Goal: Check status: Check status

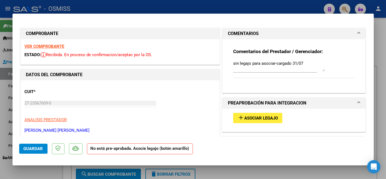
scroll to position [203, 0]
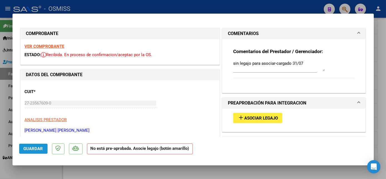
click at [37, 151] on span "Guardar" at bounding box center [33, 148] width 19 height 5
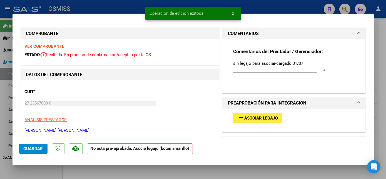
click at [54, 169] on div at bounding box center [193, 89] width 386 height 179
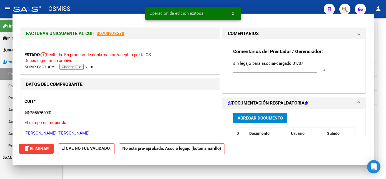
type input "$ 0,00"
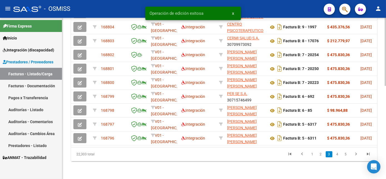
drag, startPoint x: 384, startPoint y: 114, endPoint x: 386, endPoint y: 90, distance: 24.0
click at [386, 47] on html "menu - OSMISS person Firma Express Inicio Instructivos Contacto OS Integración …" at bounding box center [193, 89] width 386 height 179
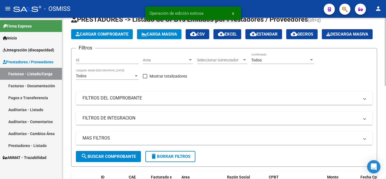
scroll to position [0, 0]
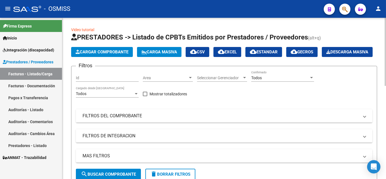
click at [135, 119] on mat-panel-title "FILTROS DEL COMPROBANTE" at bounding box center [221, 116] width 276 height 6
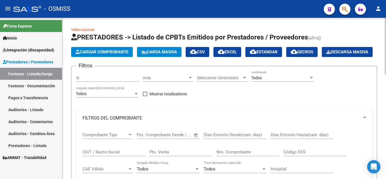
click at [110, 154] on input "CUIT / Razón Social" at bounding box center [114, 151] width 63 height 5
paste input "27229709513"
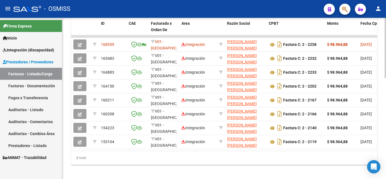
scroll to position [249, 0]
click at [386, 167] on html "menu - OSMISS person Firma Express Inicio Instructivos Contacto OS Integración …" at bounding box center [193, 89] width 386 height 179
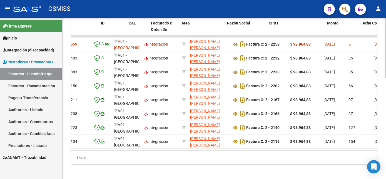
scroll to position [0, 0]
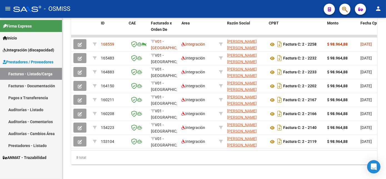
type input "27229709513"
